Goal: Find specific page/section: Find specific page/section

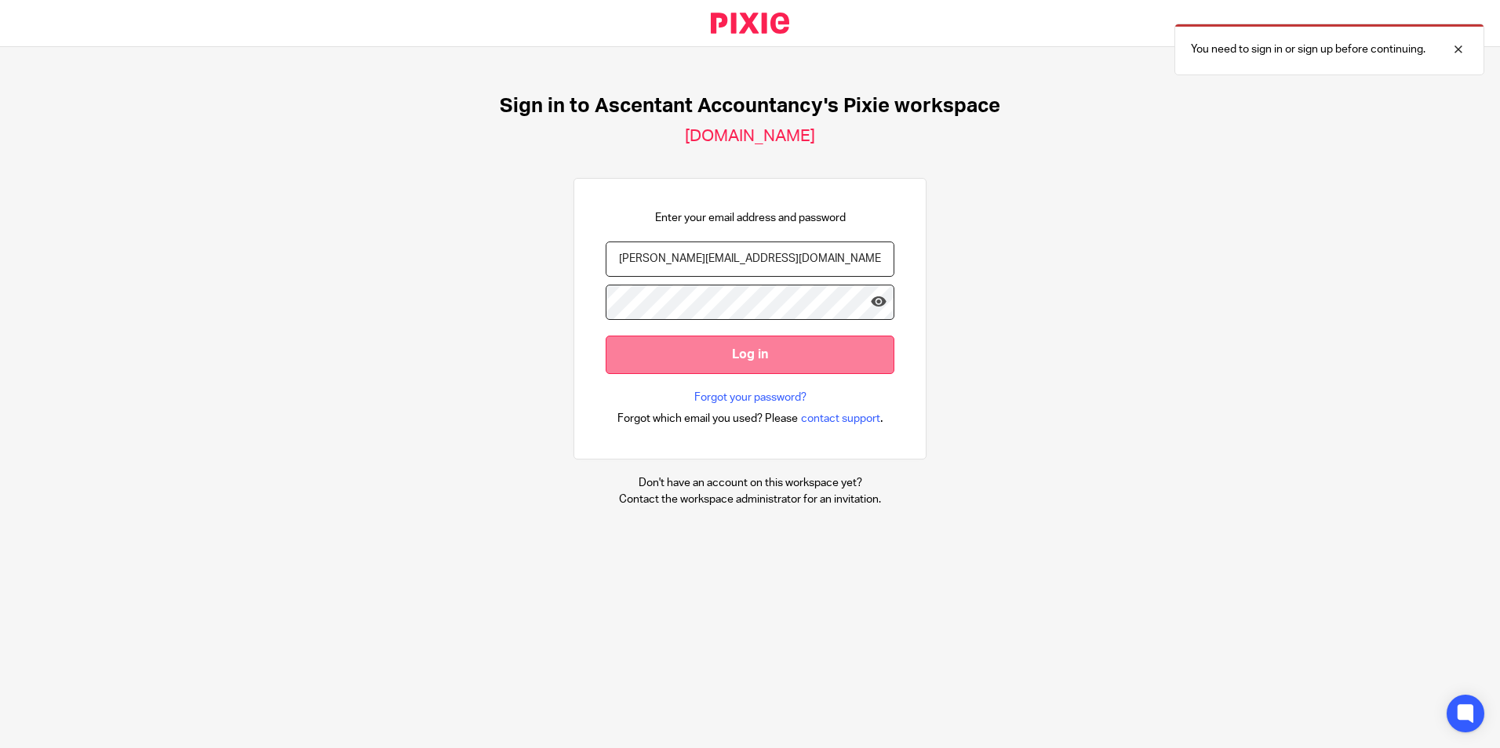
type input "p.white@ascentant.co.uk"
click at [688, 363] on input "Log in" at bounding box center [750, 355] width 289 height 38
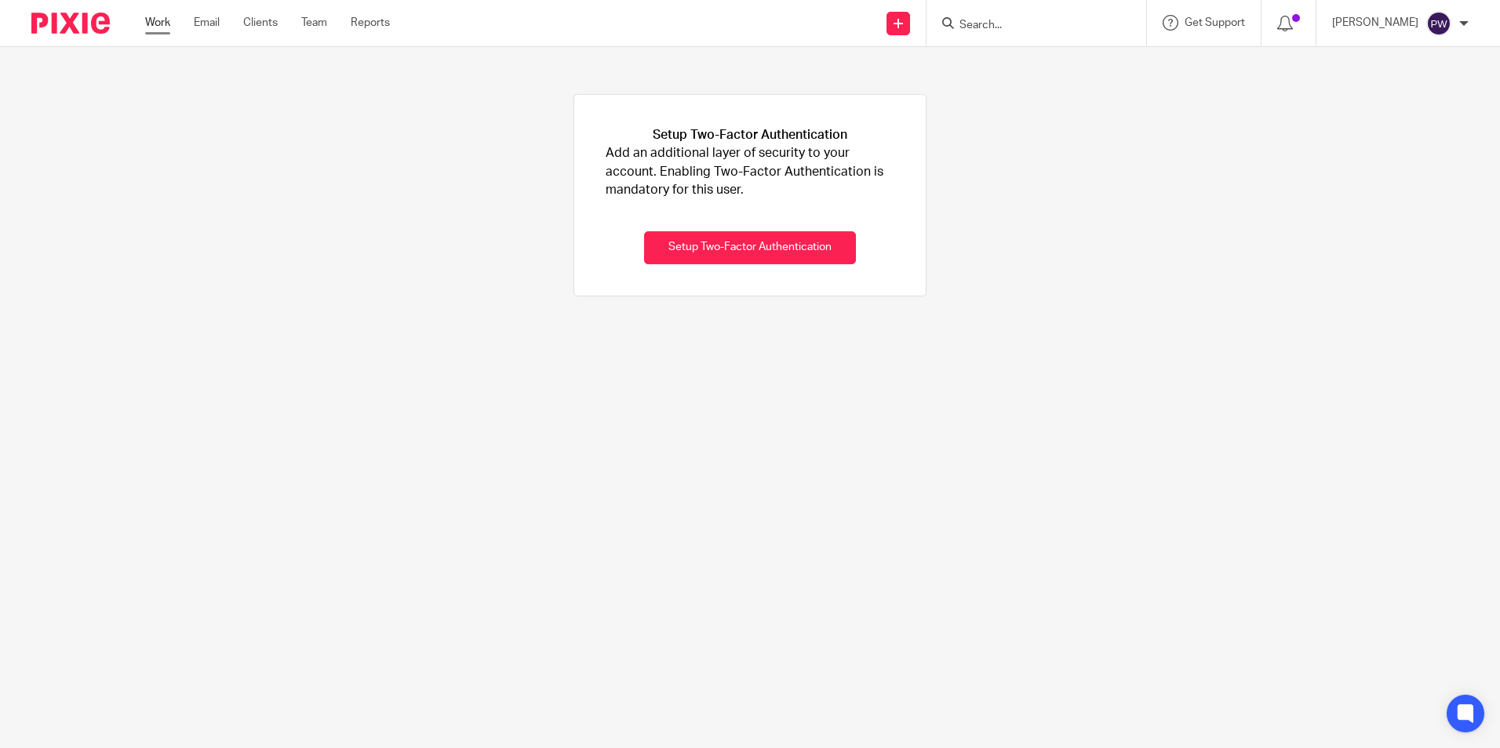
click at [164, 23] on link "Work" at bounding box center [157, 23] width 25 height 16
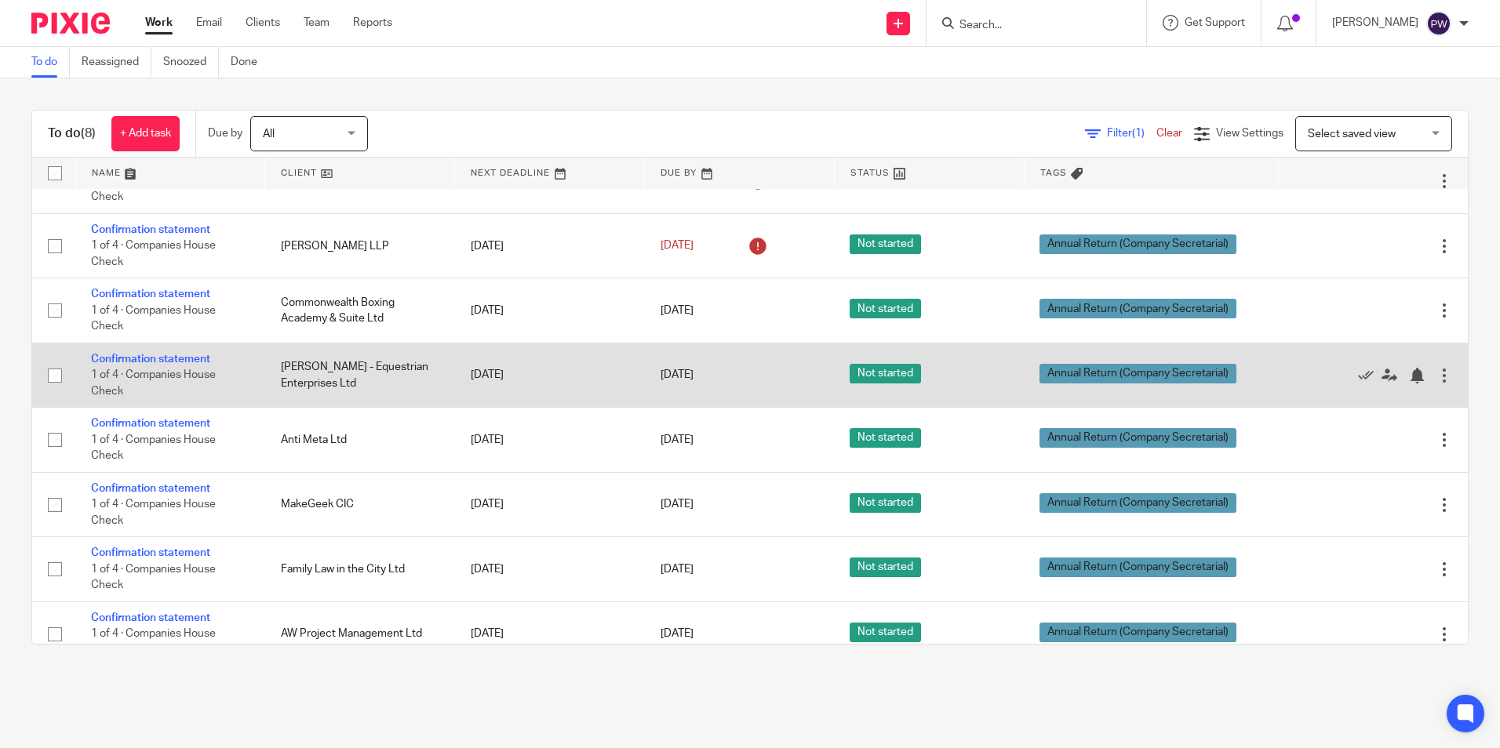
scroll to position [62, 0]
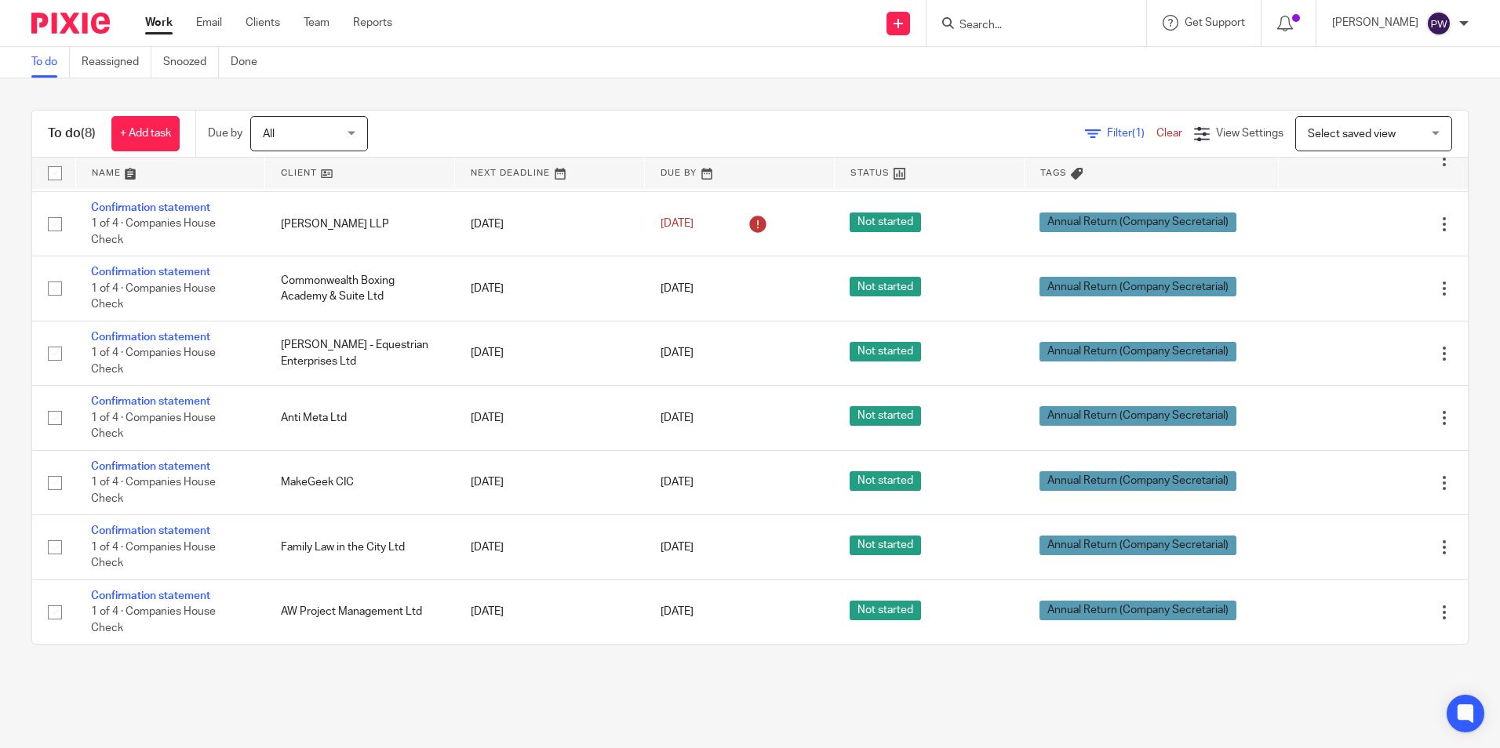
click at [1059, 23] on input "Search" at bounding box center [1028, 26] width 141 height 14
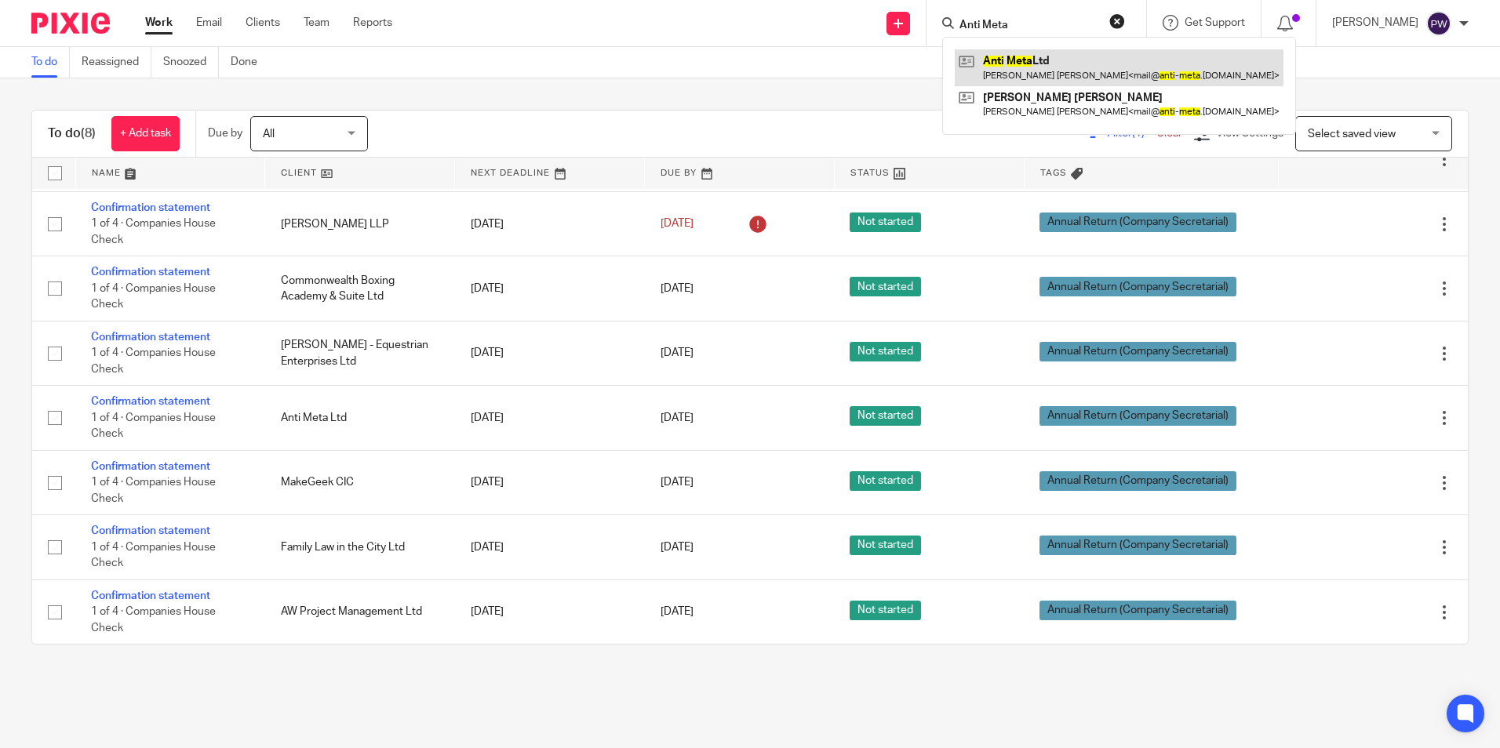
type input "Anti Meta"
click at [1053, 58] on link at bounding box center [1119, 67] width 329 height 36
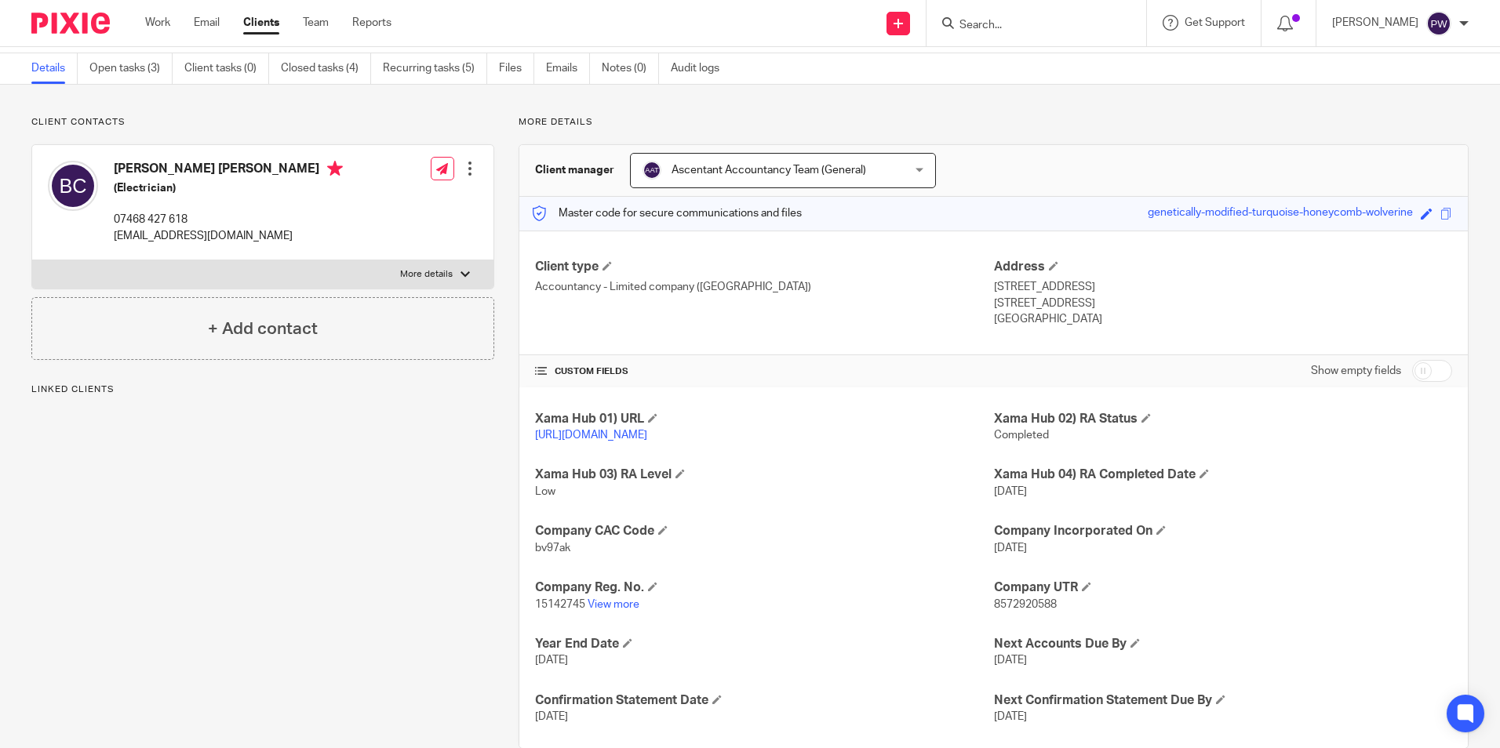
scroll to position [78, 0]
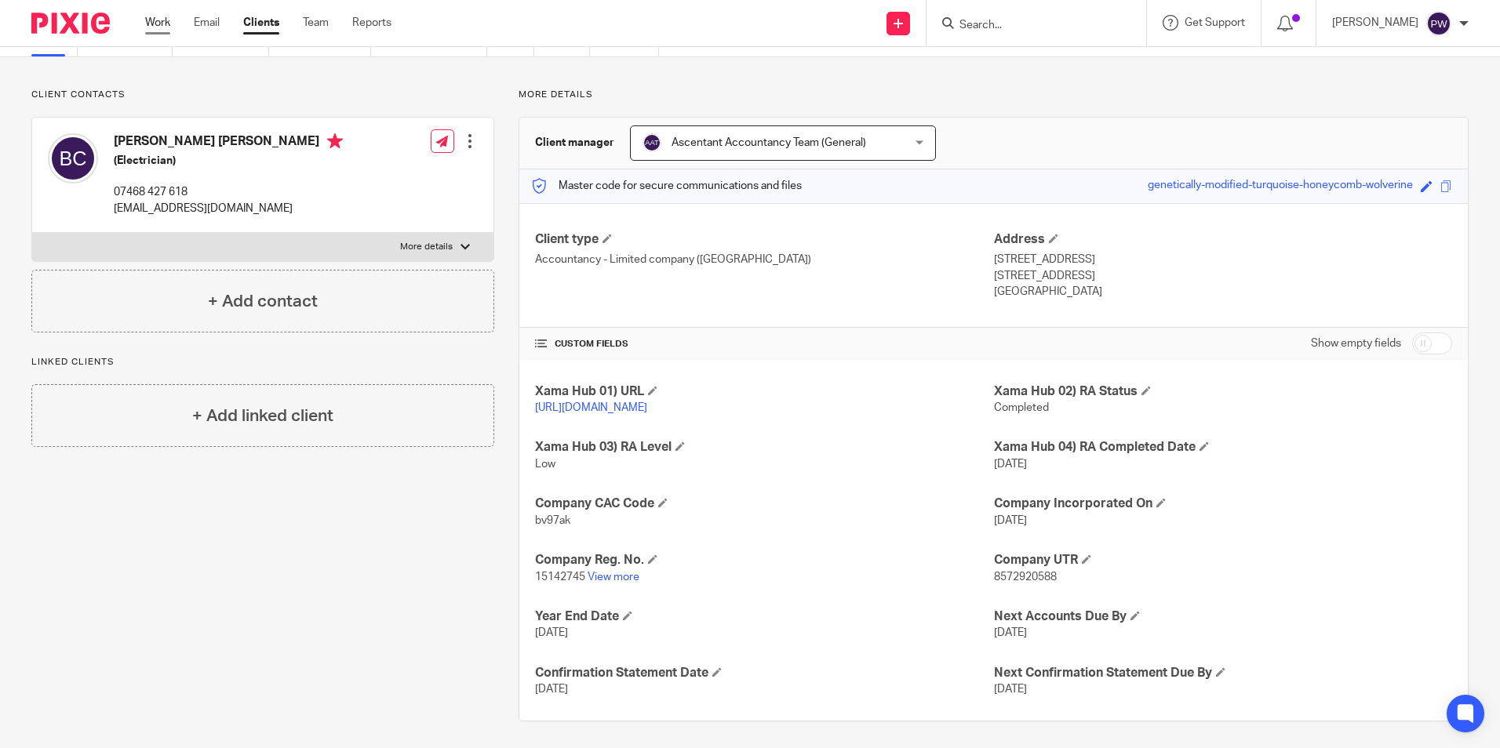
click at [166, 27] on link "Work" at bounding box center [157, 23] width 25 height 16
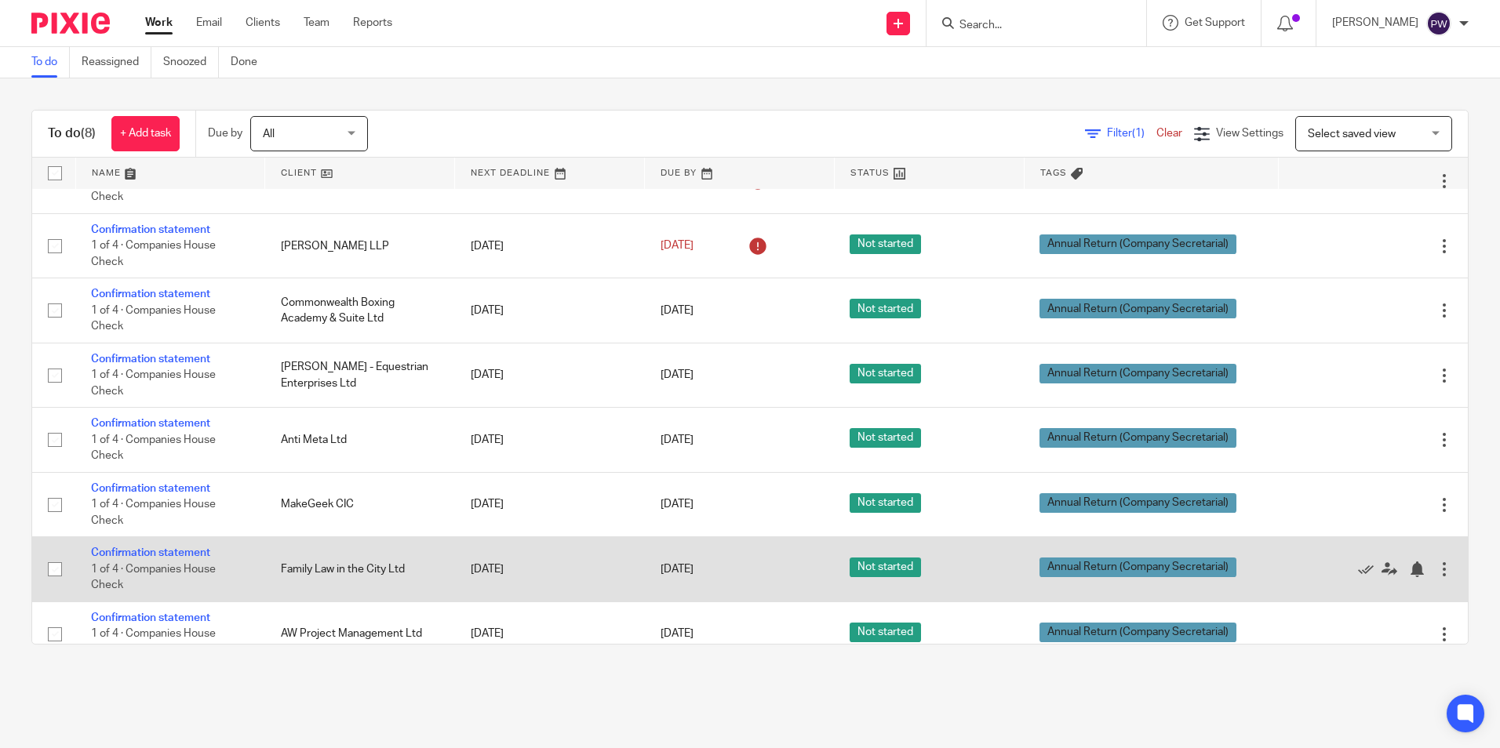
scroll to position [62, 0]
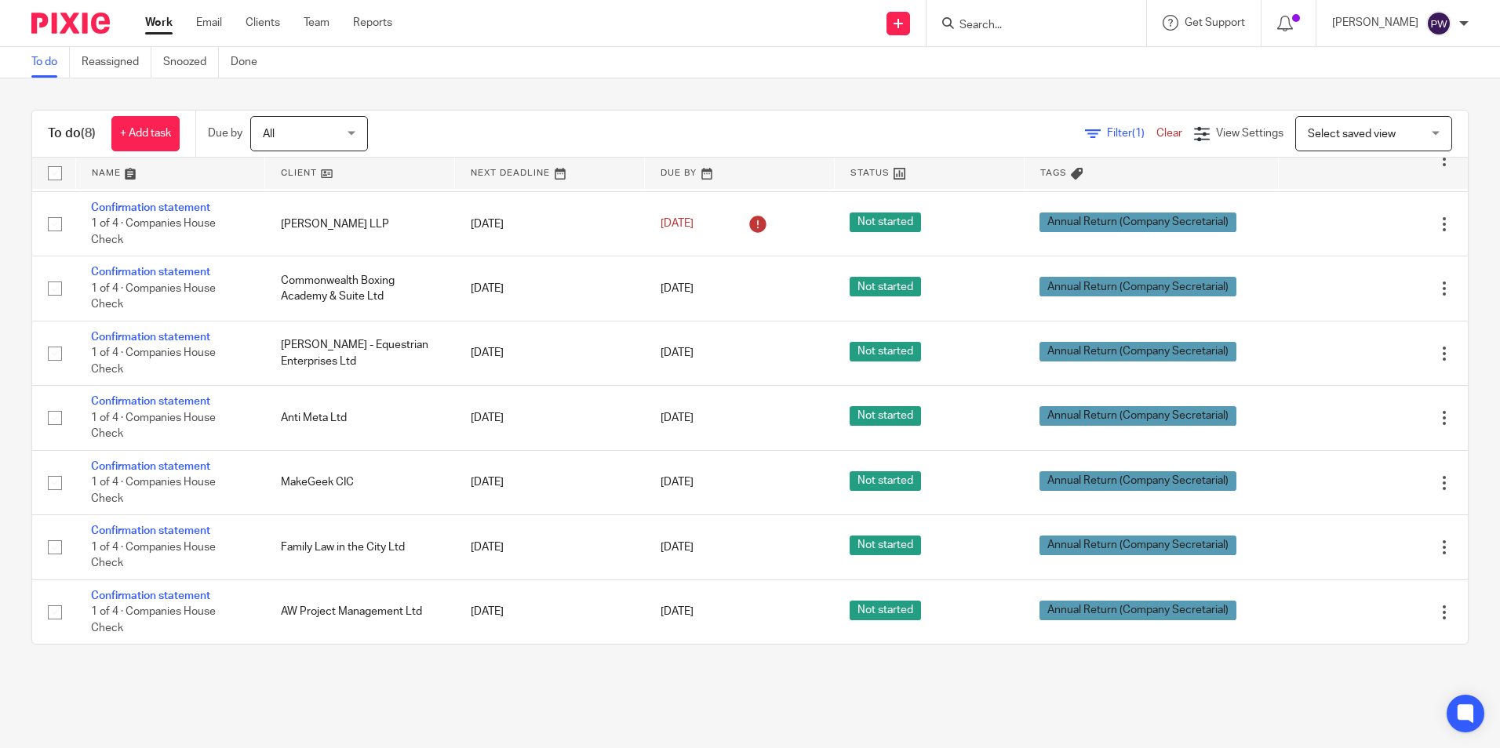
click at [1053, 27] on input "Search" at bounding box center [1028, 26] width 141 height 14
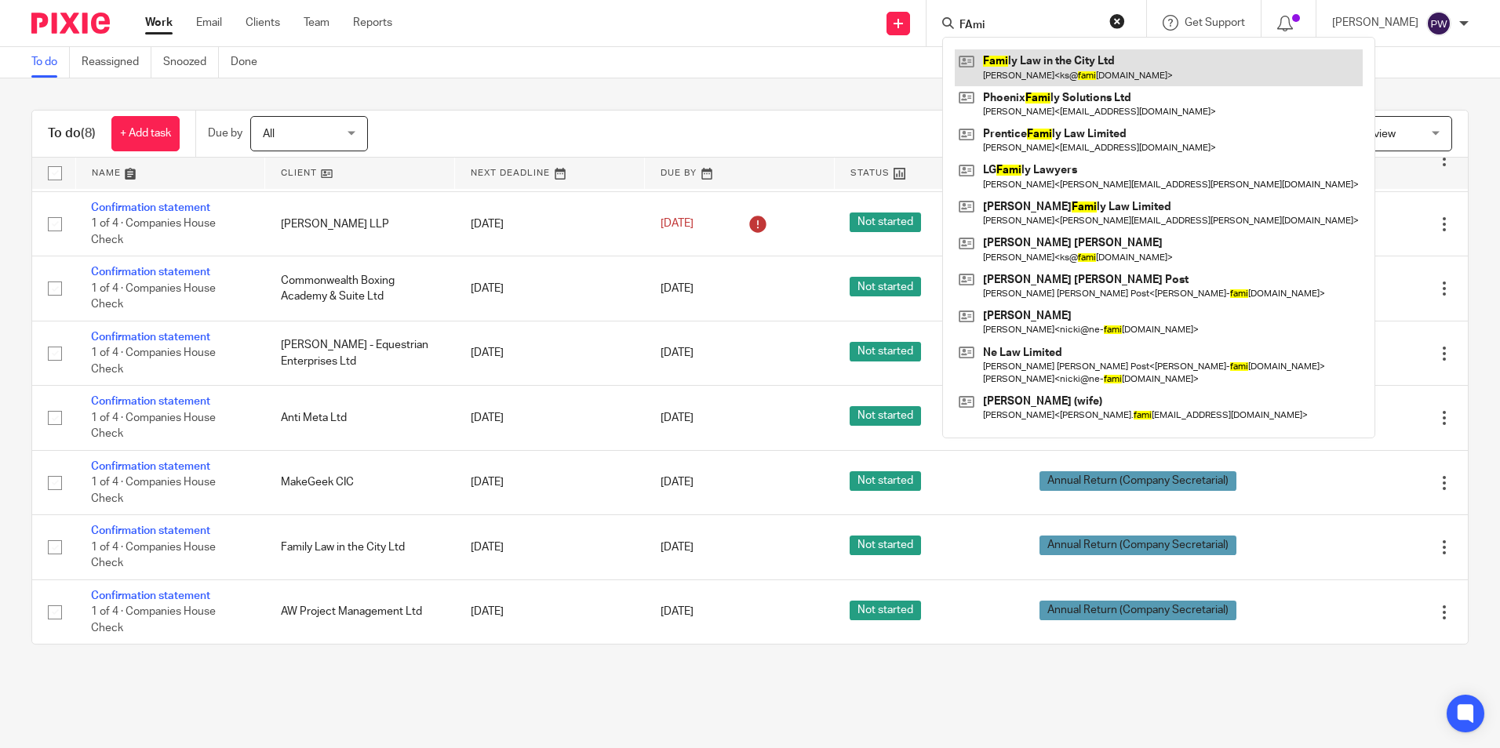
type input "FAmi"
click at [1067, 66] on link at bounding box center [1159, 67] width 408 height 36
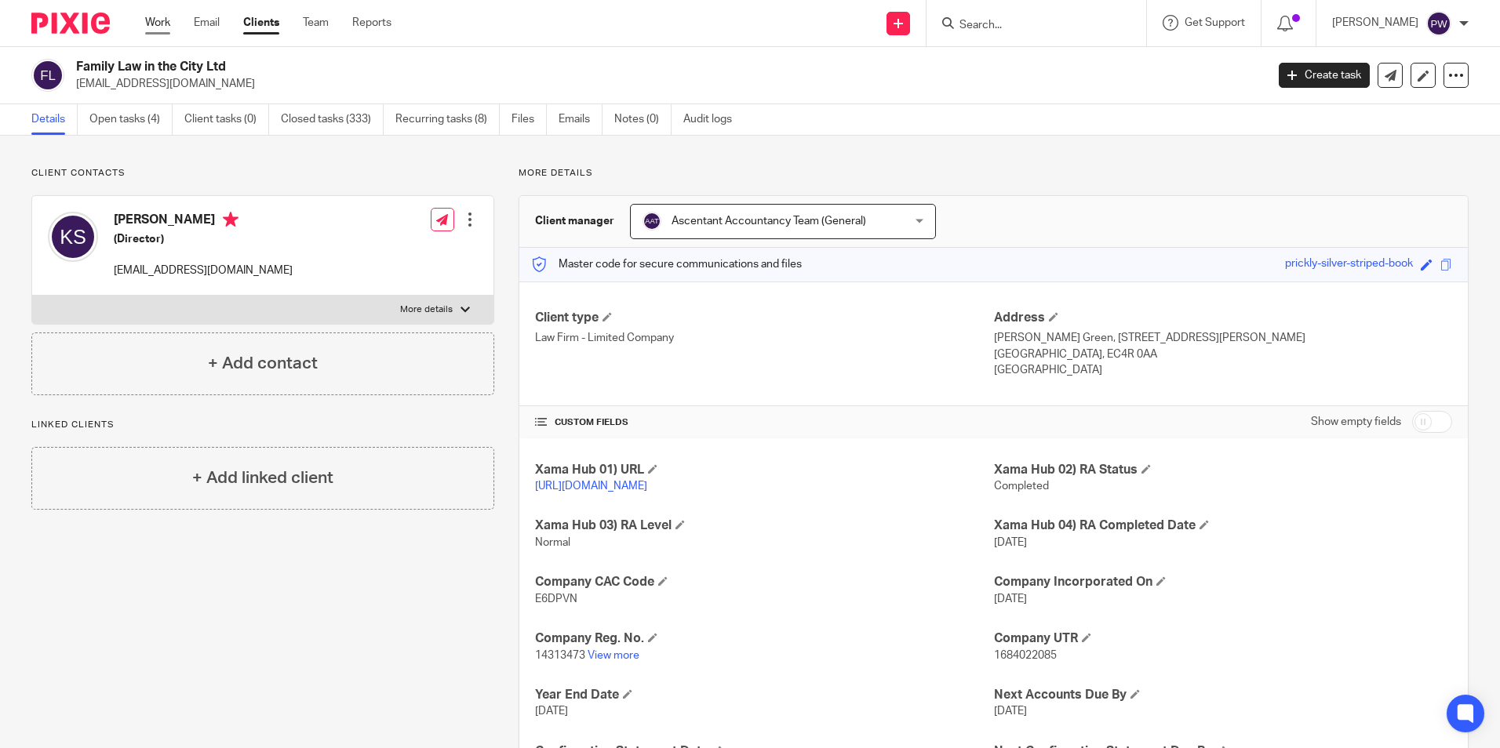
click at [161, 26] on link "Work" at bounding box center [157, 23] width 25 height 16
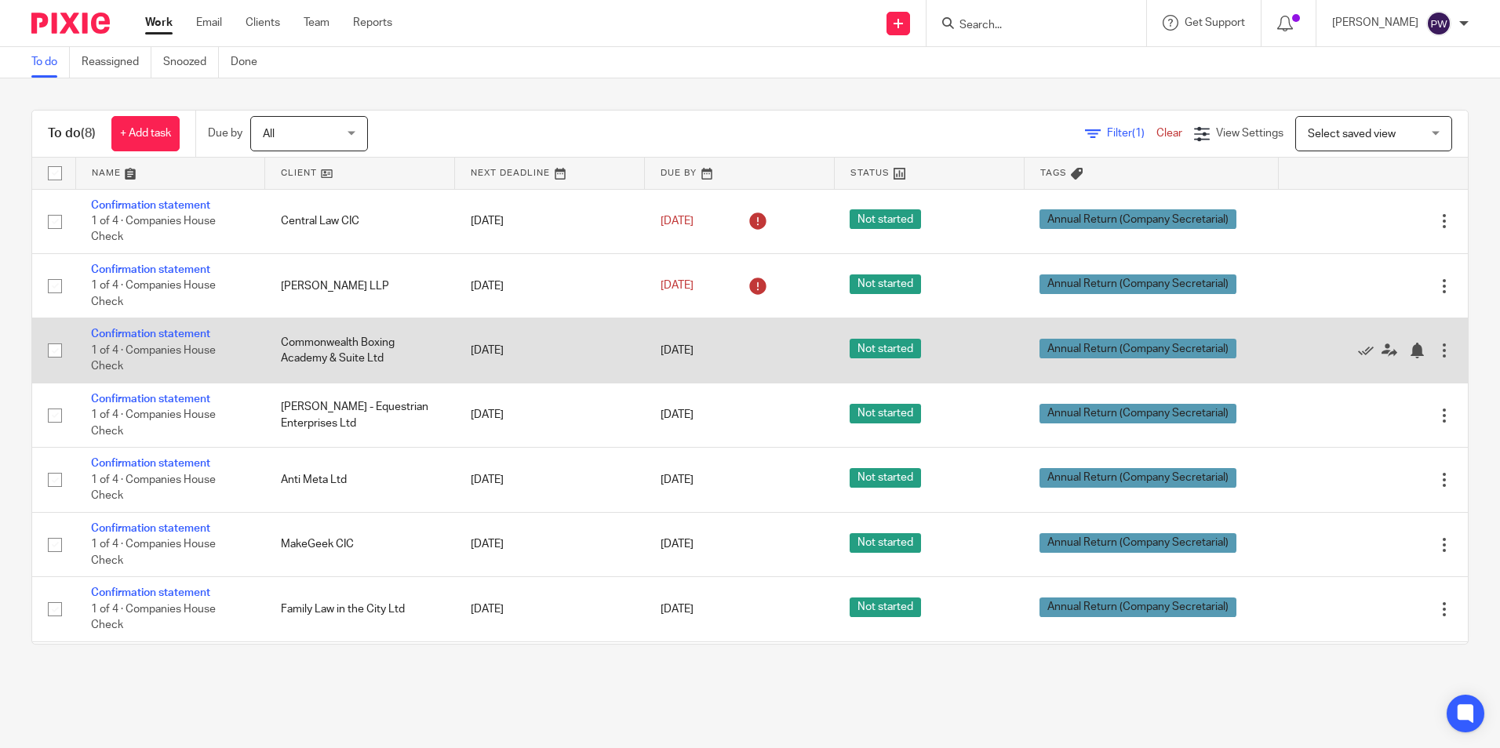
click at [336, 340] on td "Commonwealth Boxing Academy & Suite Ltd" at bounding box center [360, 351] width 190 height 64
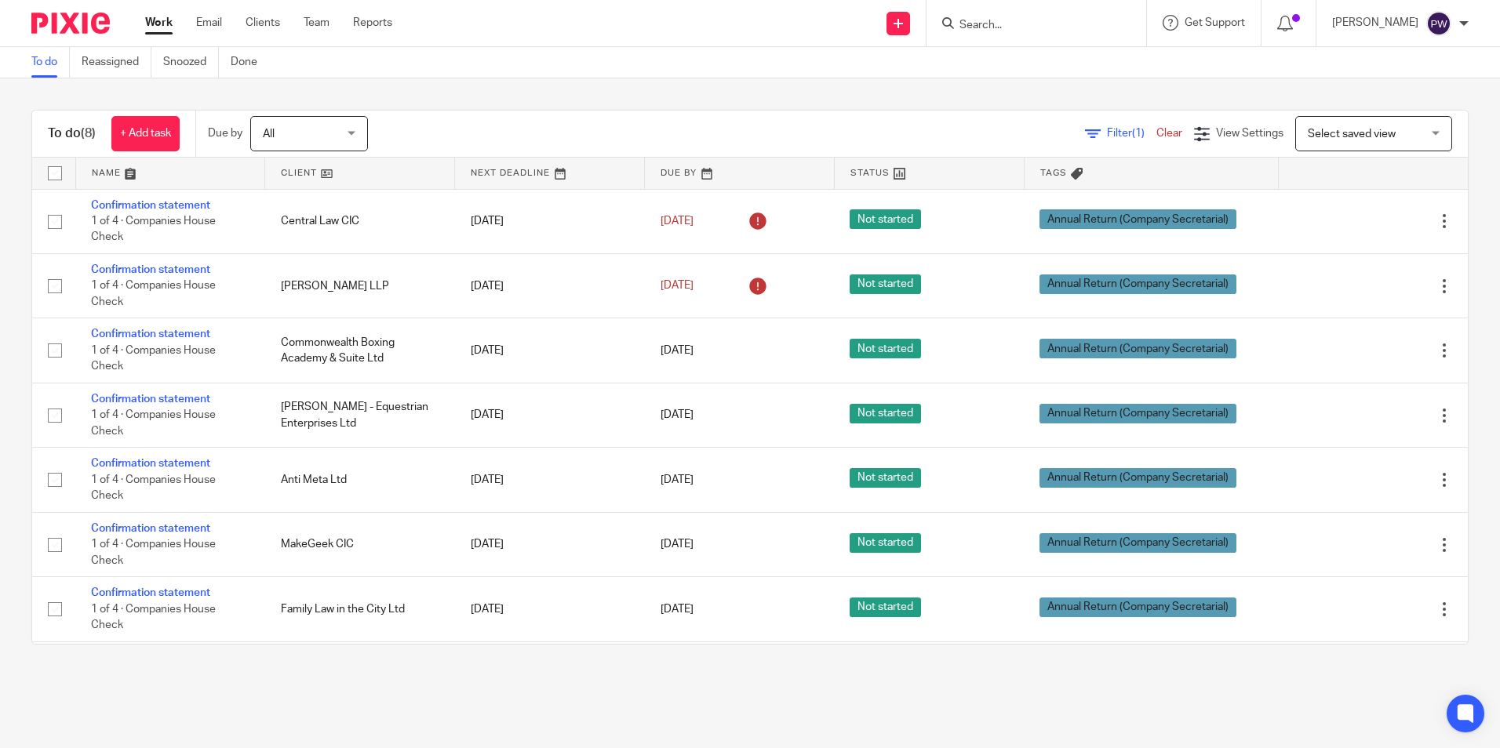
click at [1026, 26] on input "Search" at bounding box center [1028, 26] width 141 height 14
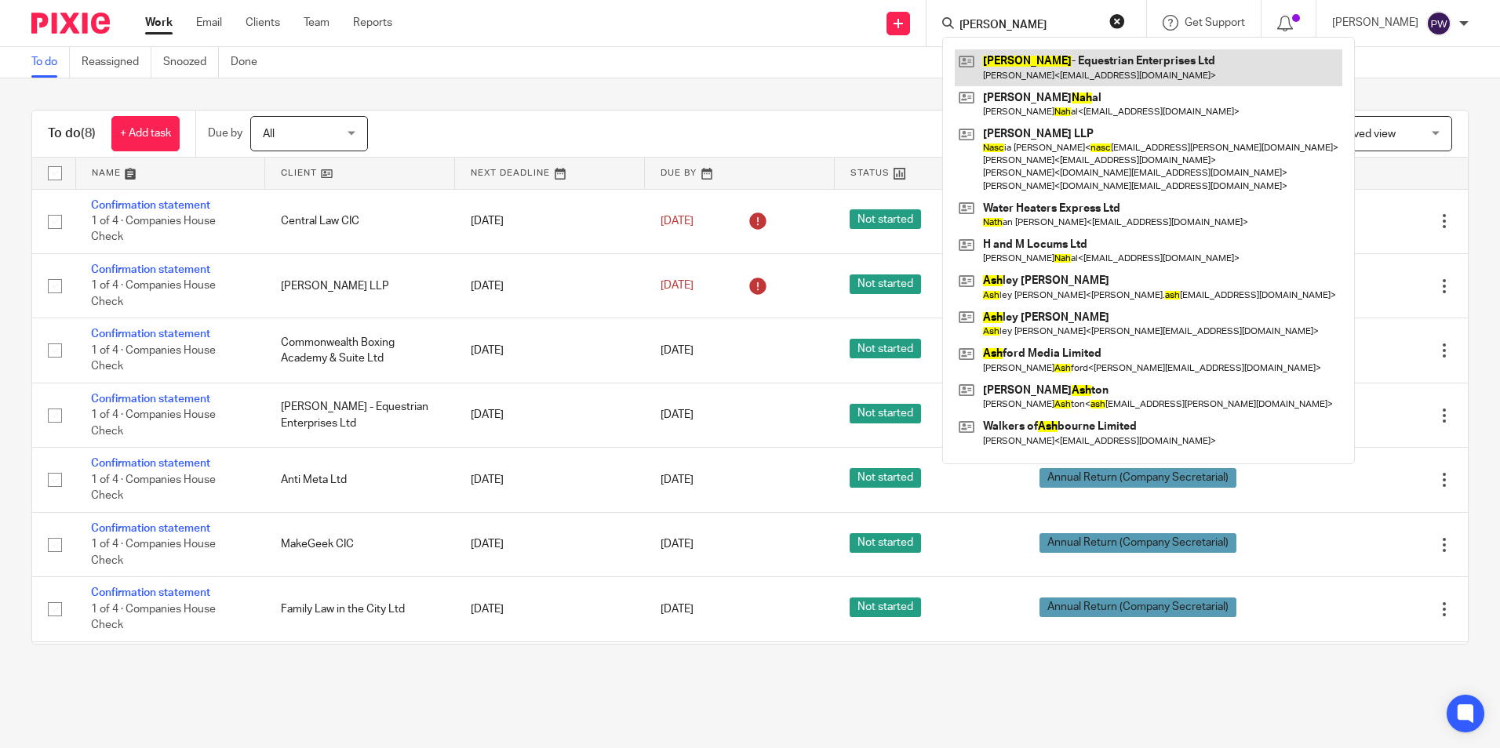
type input "Nash"
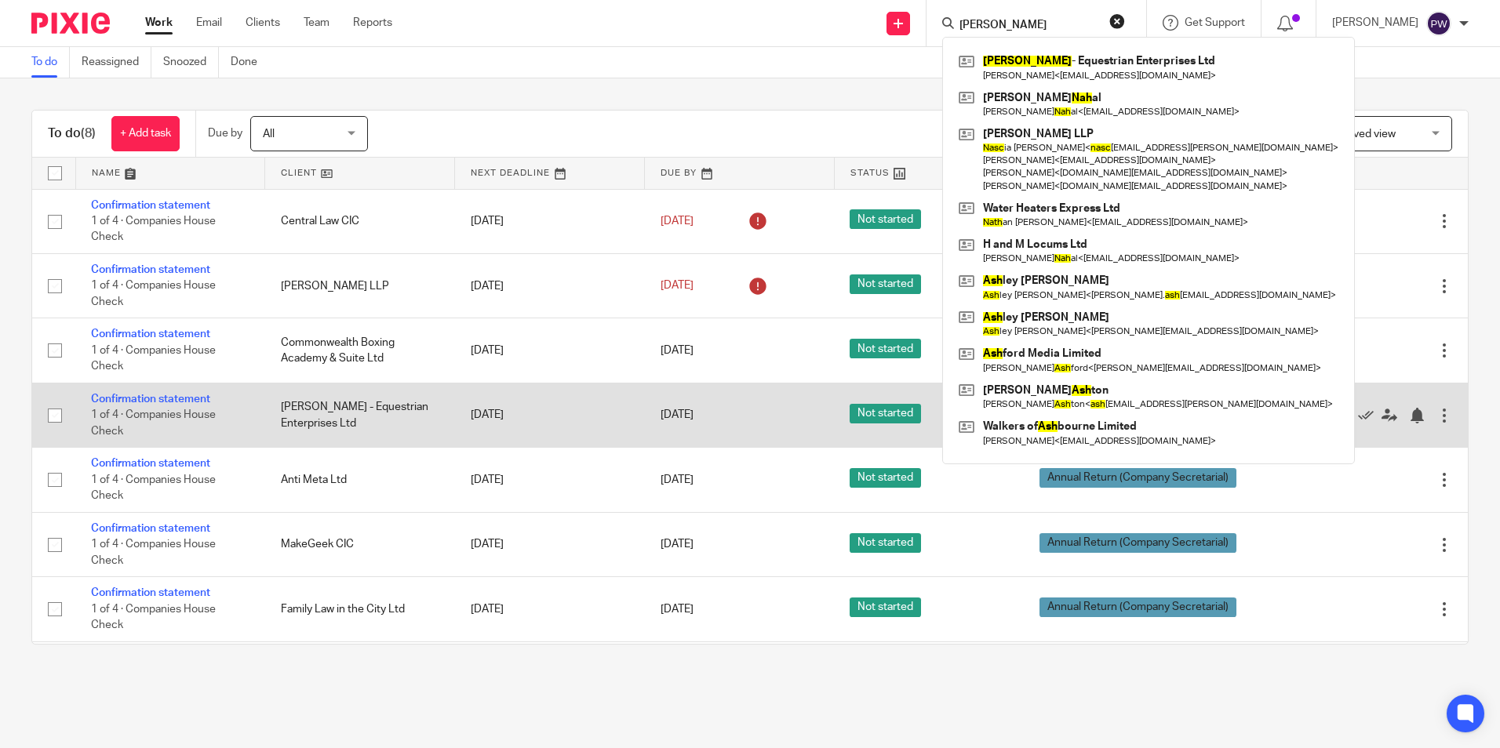
click at [351, 416] on td "Nash - Equestrian Enterprises Ltd" at bounding box center [360, 415] width 190 height 64
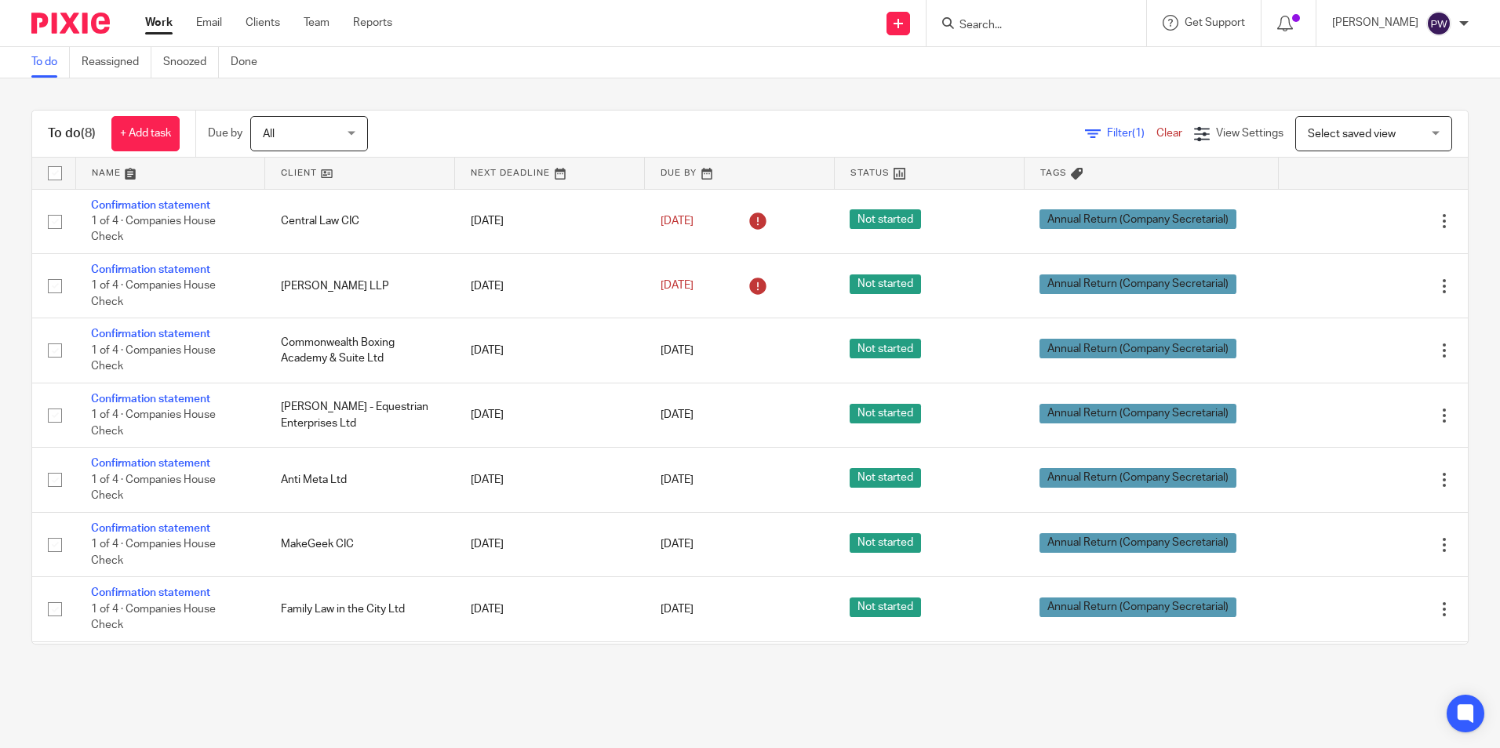
click at [993, 24] on input "Search" at bounding box center [1028, 26] width 141 height 14
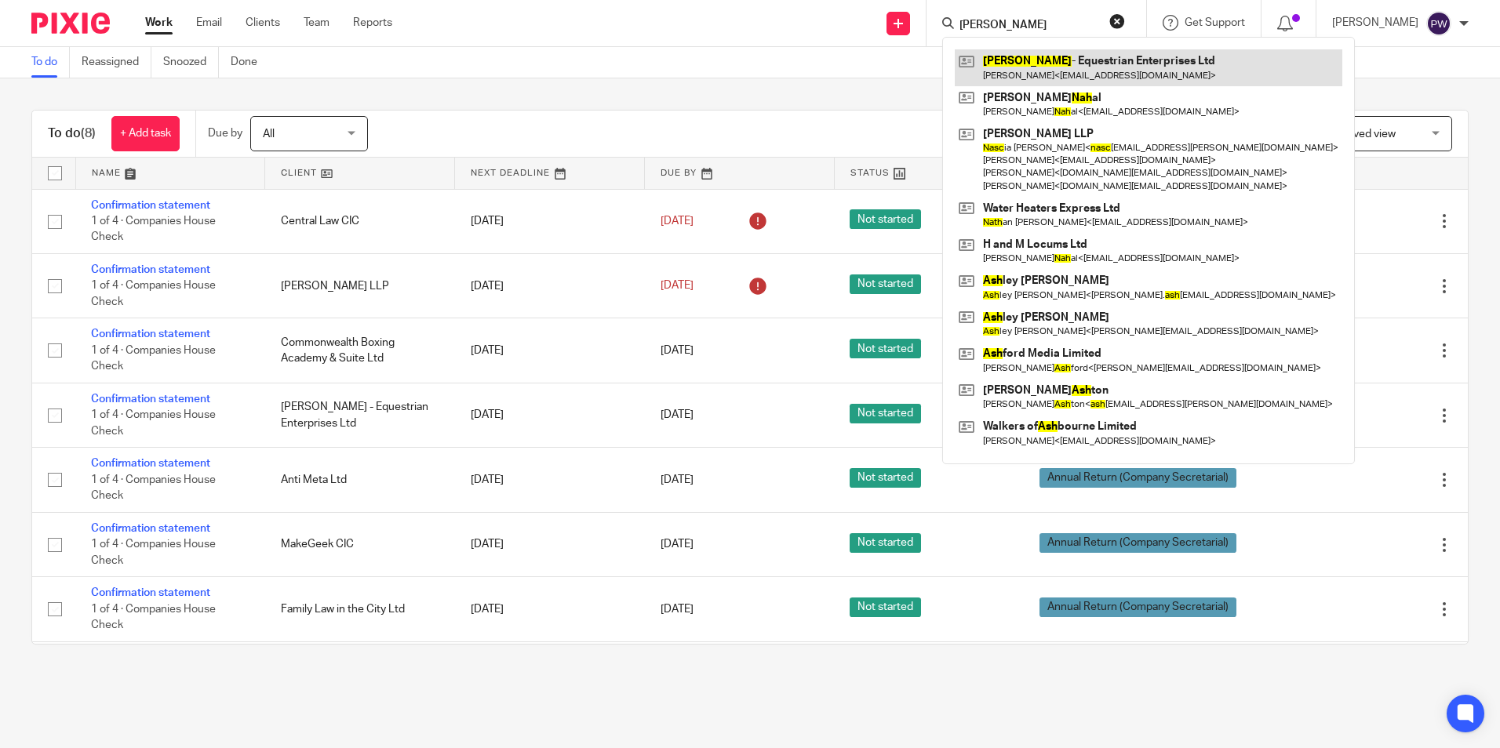
type input "Nash"
click at [1049, 63] on link at bounding box center [1149, 67] width 388 height 36
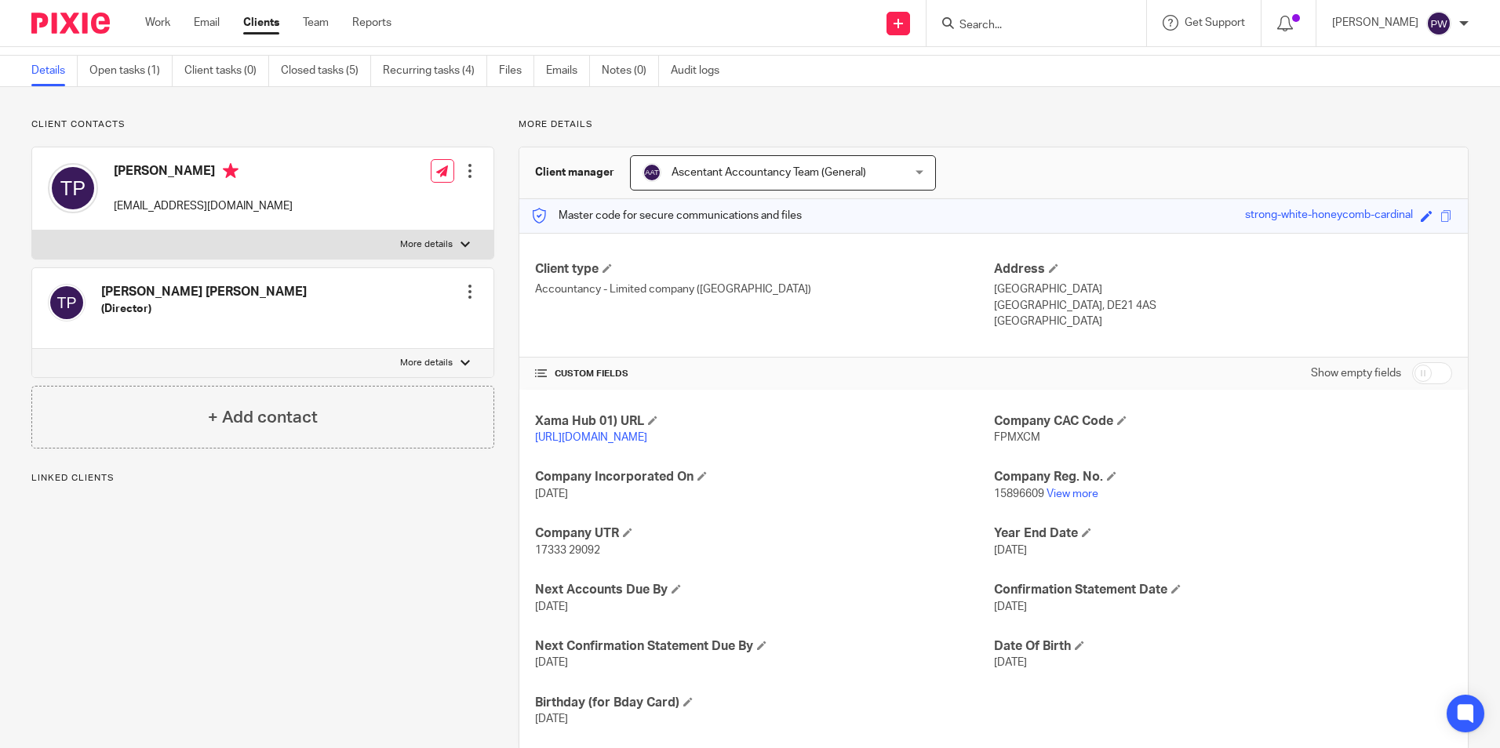
scroll to position [100, 0]
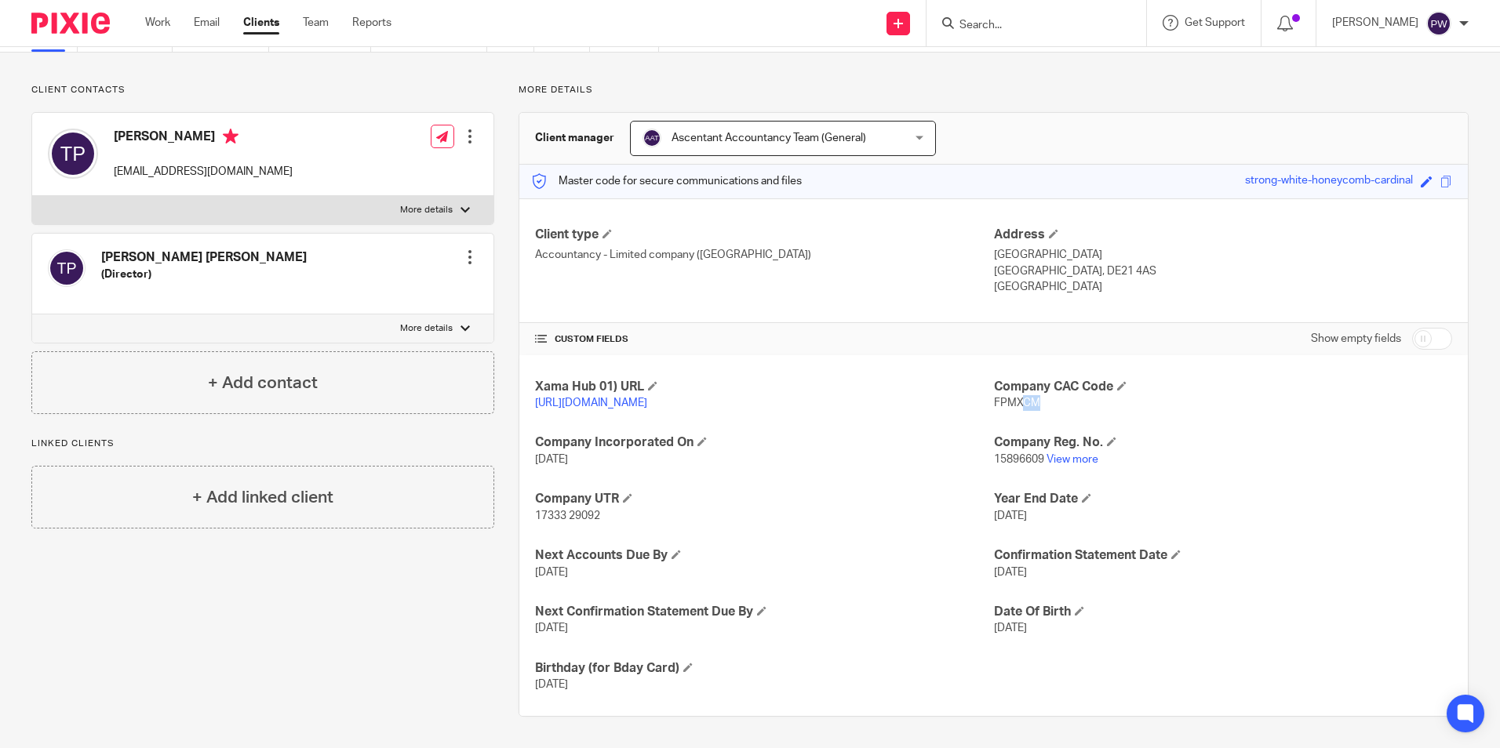
drag, startPoint x: 1047, startPoint y: 380, endPoint x: 1015, endPoint y: 384, distance: 32.5
click at [1015, 395] on p "FPMXCM" at bounding box center [1223, 403] width 458 height 16
drag, startPoint x: 1015, startPoint y: 384, endPoint x: 1032, endPoint y: 387, distance: 16.6
click at [1032, 395] on p "FPMXCM" at bounding box center [1223, 403] width 458 height 16
drag, startPoint x: 1032, startPoint y: 387, endPoint x: 974, endPoint y: 387, distance: 57.3
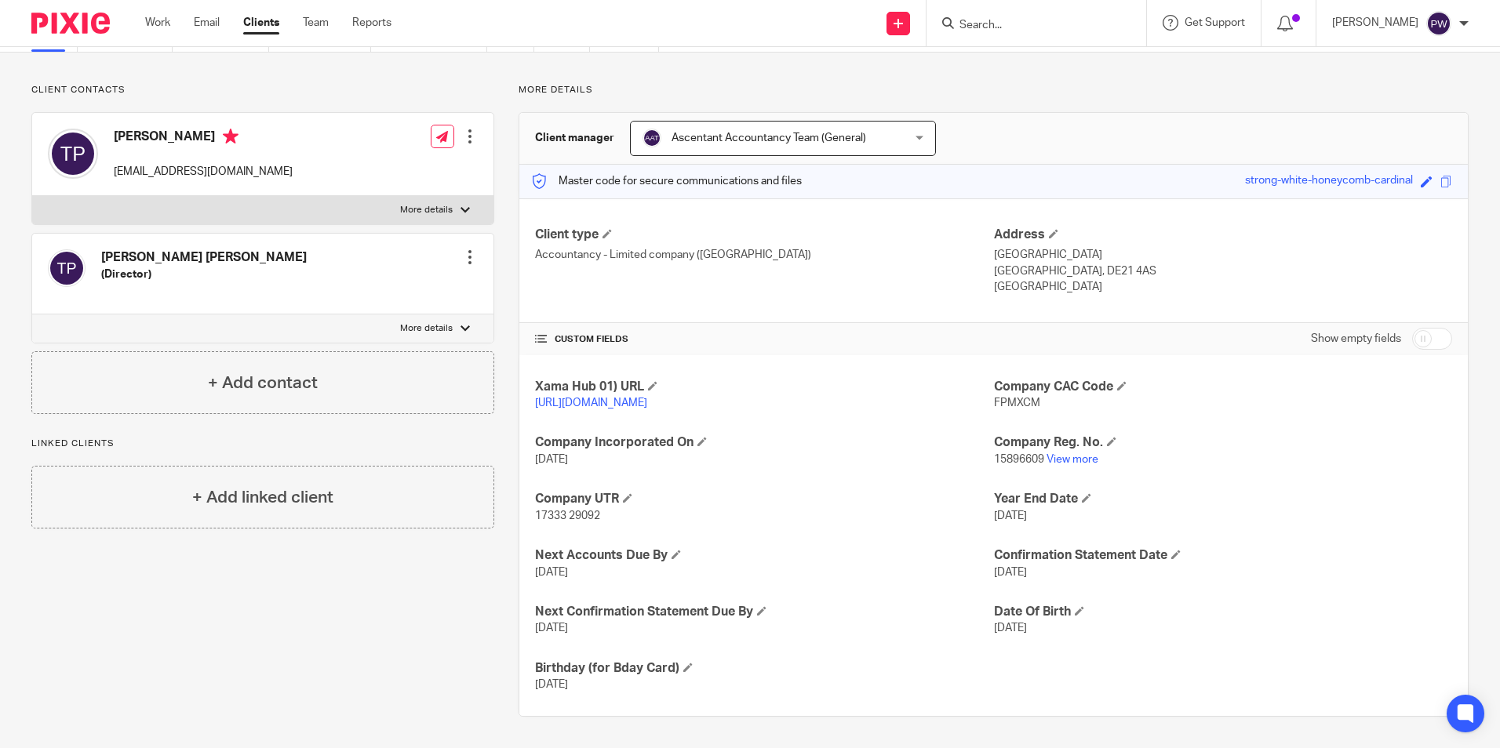
click at [974, 387] on div "Xama Hub 01) URL https://platform.xamatech.com/portal/crm/clients/208d5050-0132…" at bounding box center [993, 536] width 949 height 362
drag, startPoint x: 976, startPoint y: 387, endPoint x: 1001, endPoint y: 387, distance: 25.1
click at [1001, 398] on span "FPMXCM" at bounding box center [1017, 403] width 46 height 11
drag, startPoint x: 992, startPoint y: 387, endPoint x: 1040, endPoint y: 387, distance: 47.9
click at [994, 398] on span "FPMXCM" at bounding box center [1017, 403] width 46 height 11
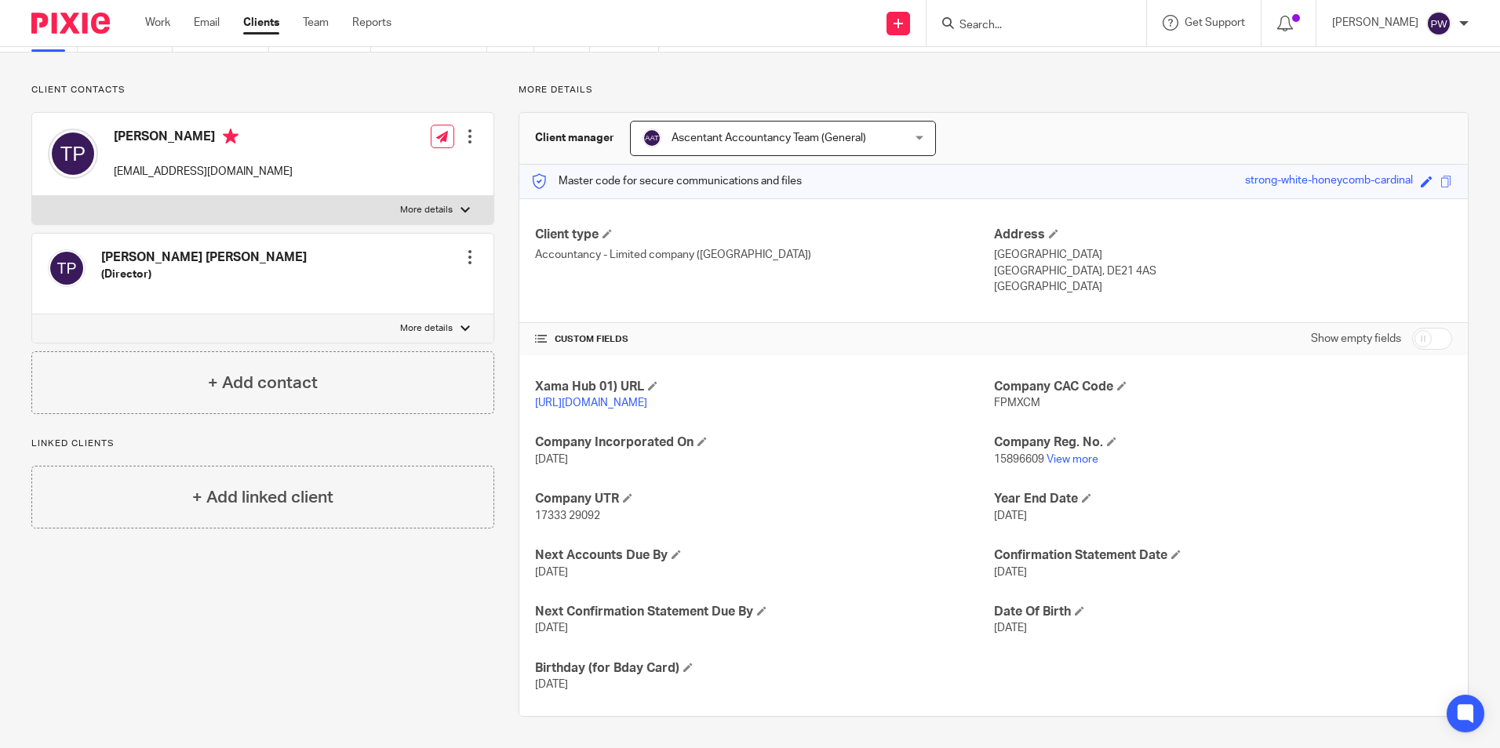
click at [1049, 395] on p "FPMXCM" at bounding box center [1223, 403] width 458 height 16
click at [1257, 428] on div "Xama Hub 01) URL https://platform.xamatech.com/portal/crm/clients/208d5050-0132…" at bounding box center [993, 536] width 949 height 362
drag, startPoint x: 987, startPoint y: 385, endPoint x: 1034, endPoint y: 387, distance: 47.1
click at [1034, 395] on p "FPMXCM" at bounding box center [1223, 403] width 458 height 16
drag, startPoint x: 1034, startPoint y: 387, endPoint x: 1024, endPoint y: 388, distance: 10.2
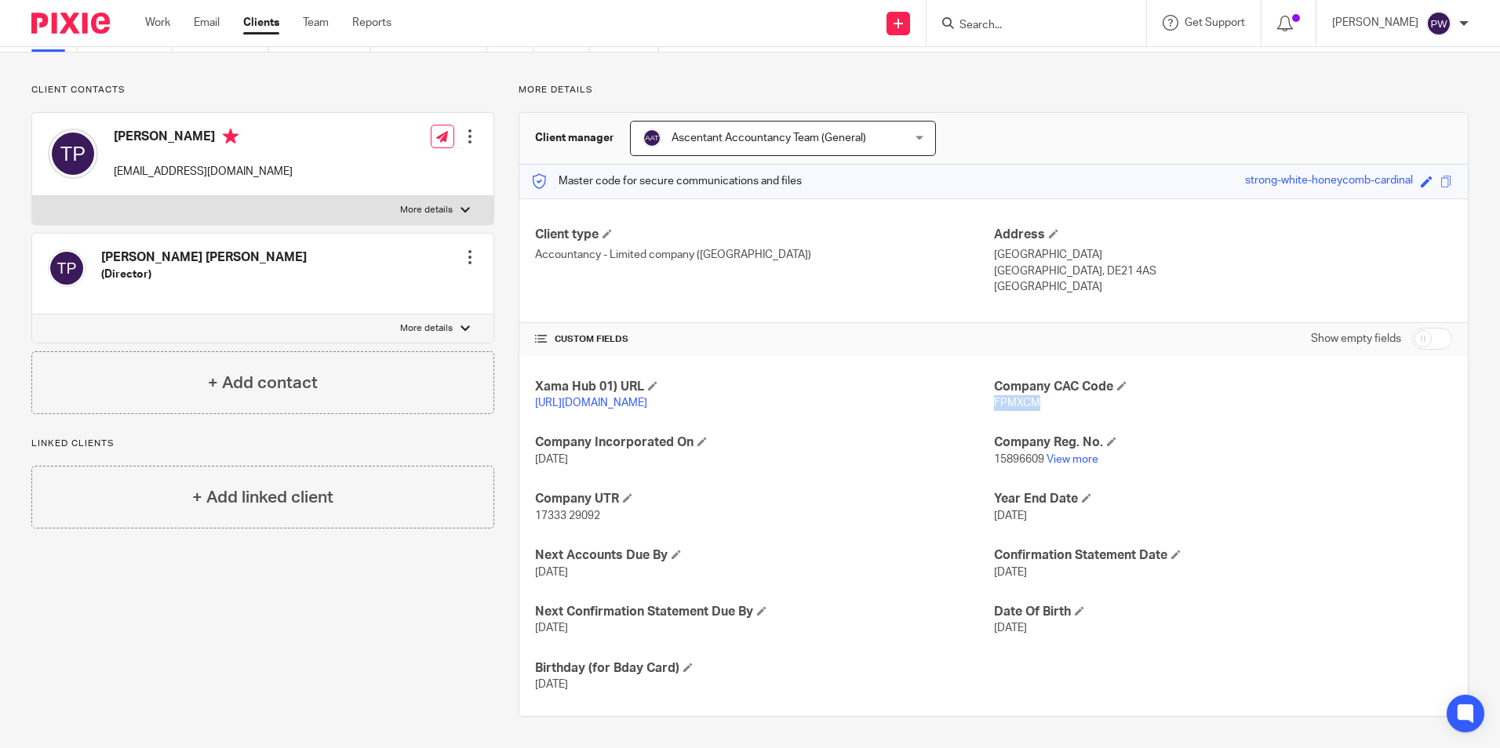
copy span "FPMXCM"
click at [1025, 30] on input "Search" at bounding box center [1028, 26] width 141 height 14
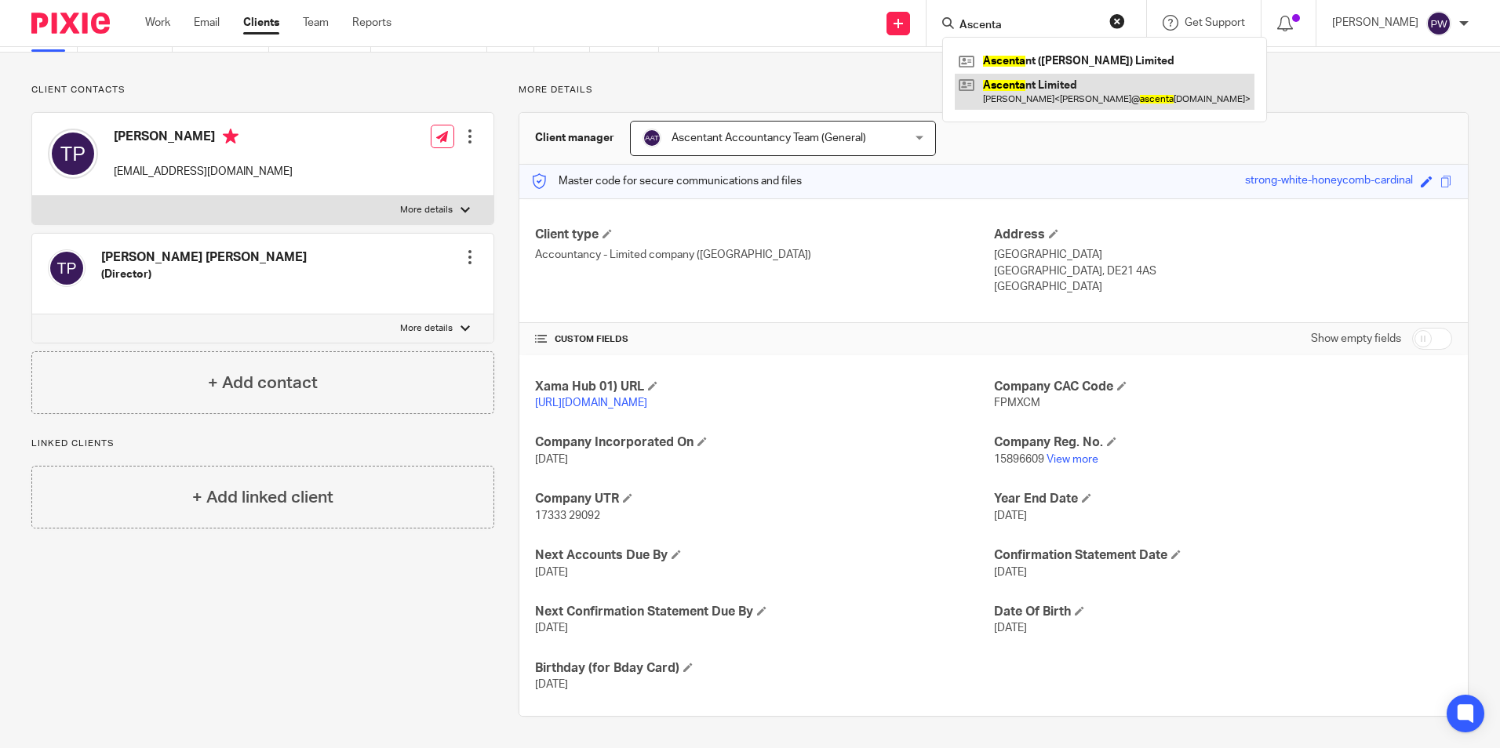
type input "Ascenta"
click at [1068, 104] on link at bounding box center [1105, 92] width 300 height 36
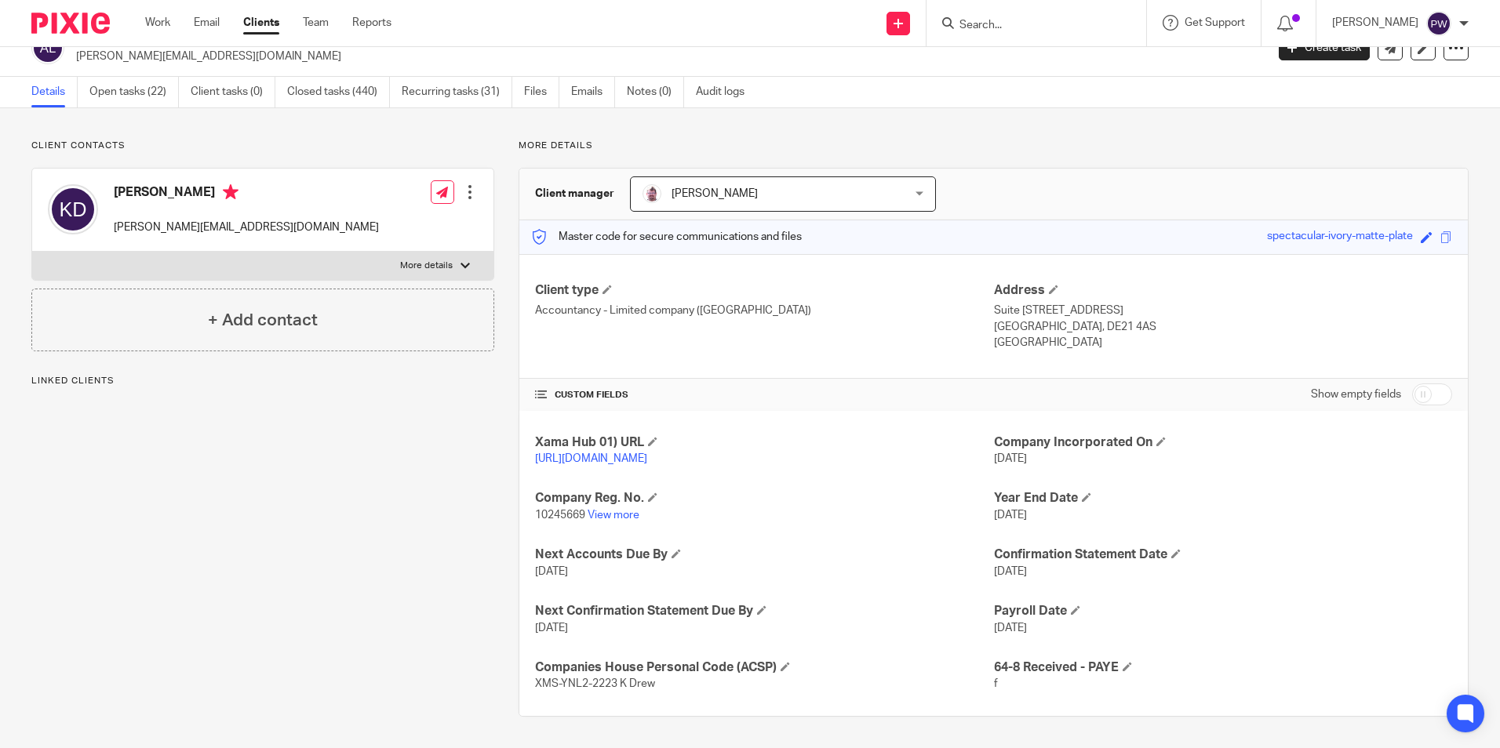
scroll to position [43, 0]
